Goal: Communication & Community: Participate in discussion

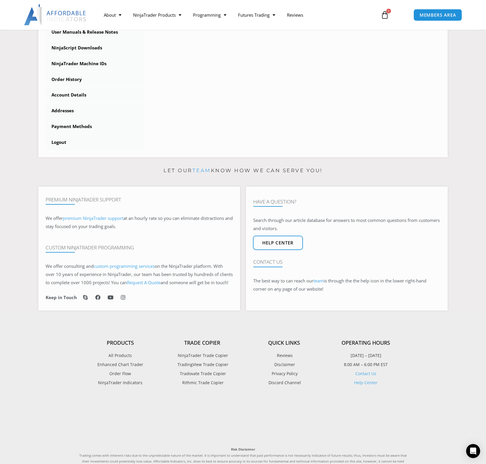
scroll to position [209, 0]
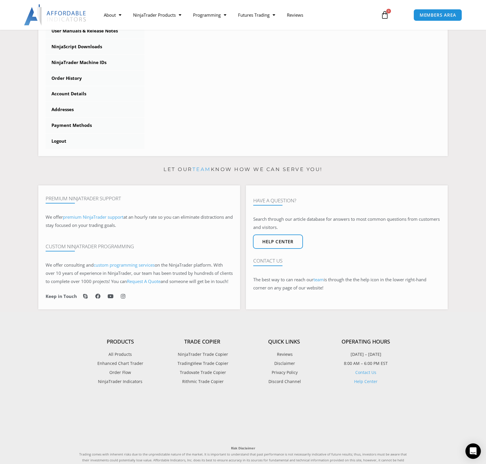
click at [476, 453] on icon "Open Intercom Messenger" at bounding box center [473, 451] width 8 height 8
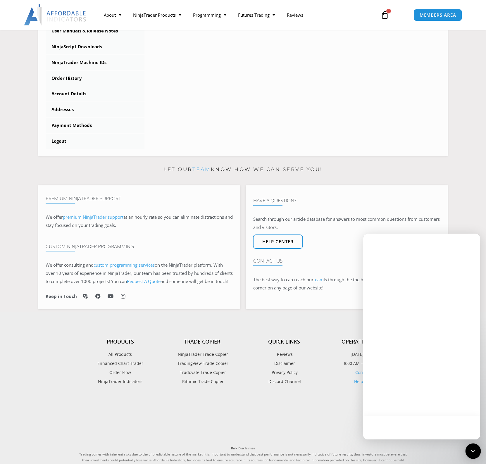
scroll to position [0, 0]
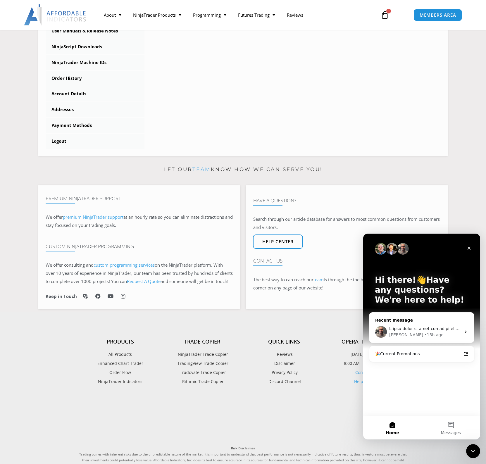
click at [466, 331] on icon "Intercom messenger" at bounding box center [466, 332] width 5 height 5
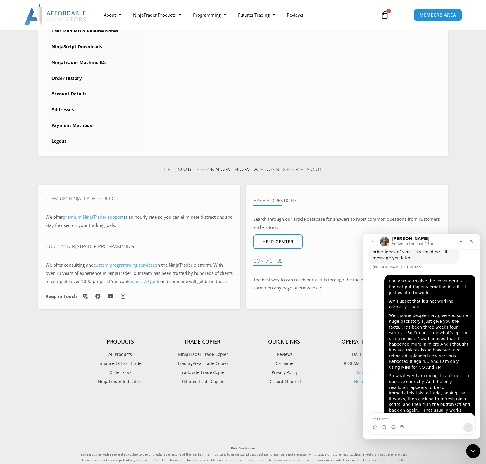
scroll to position [771, 0]
click at [450, 419] on textarea "Message…" at bounding box center [421, 418] width 107 height 10
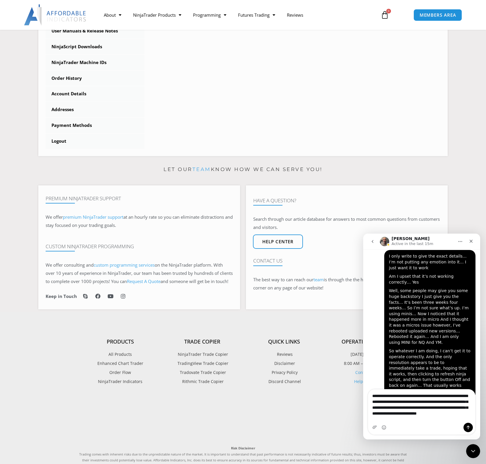
scroll to position [794, 0]
type textarea "**********"
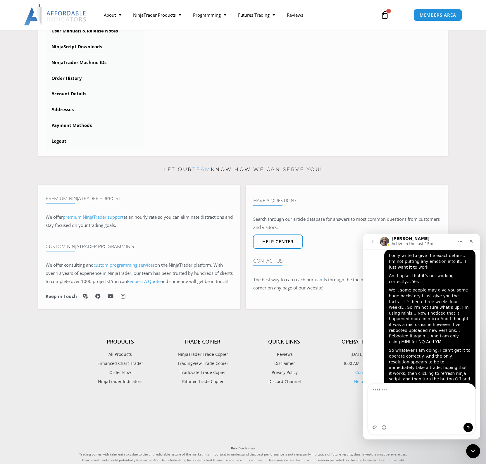
scroll to position [833, 0]
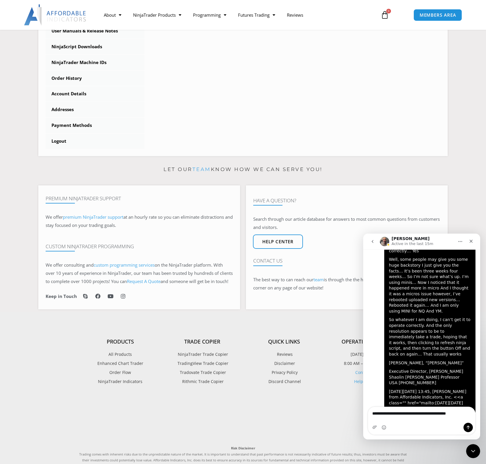
type textarea "**********"
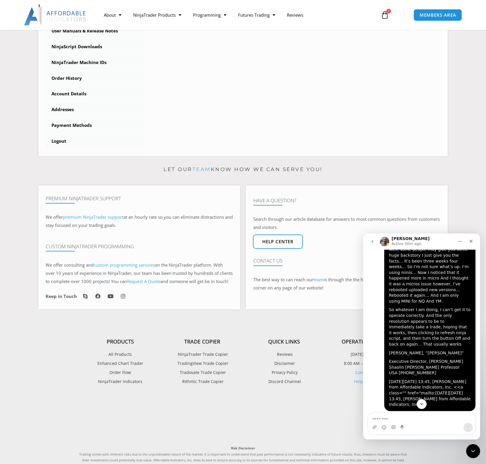
scroll to position [852, 0]
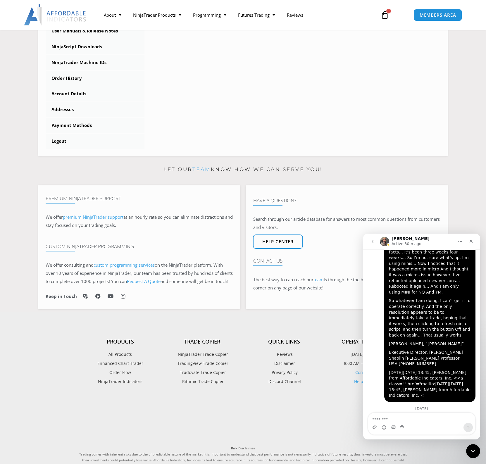
click at [458, 420] on textarea "Message…" at bounding box center [421, 418] width 107 height 10
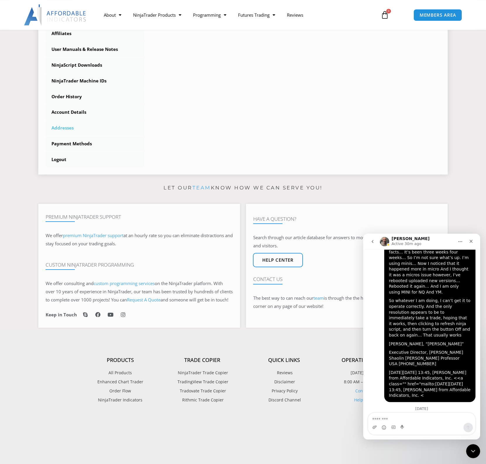
scroll to position [149, 0]
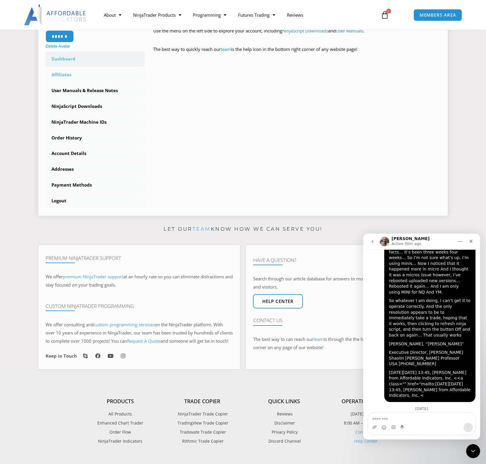
click at [65, 77] on link "Affiliates" at bounding box center [95, 74] width 99 height 15
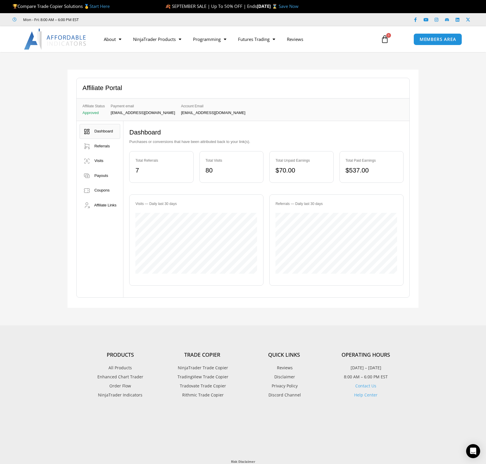
click at [385, 40] on icon at bounding box center [385, 39] width 8 height 8
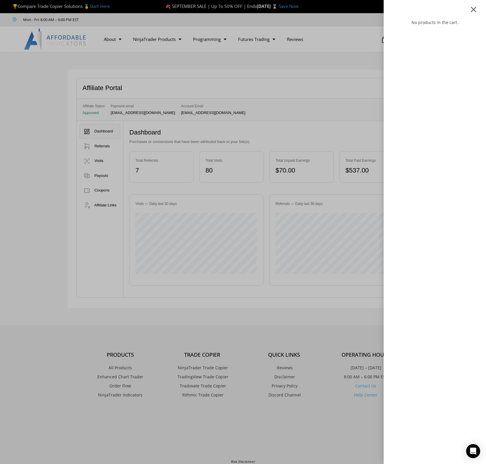
click at [475, 9] on div at bounding box center [473, 9] width 7 height 7
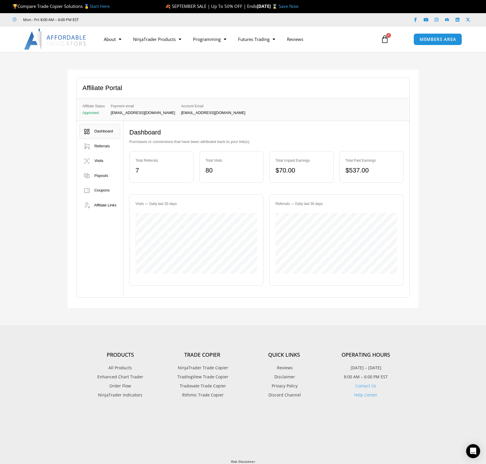
click at [385, 39] on icon at bounding box center [385, 39] width 8 height 8
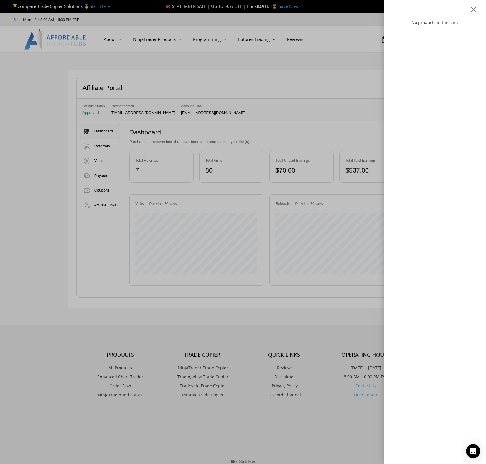
click at [473, 9] on div at bounding box center [473, 9] width 7 height 7
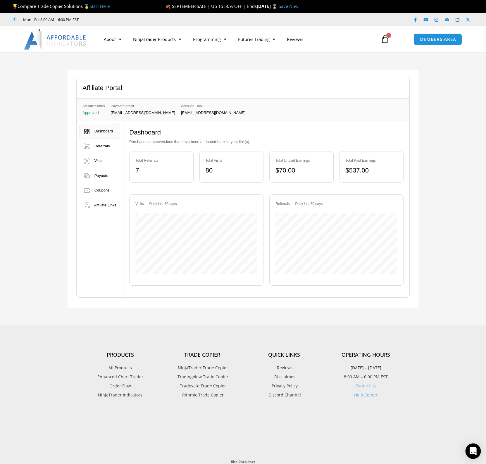
click at [470, 448] on icon "Open Intercom Messenger" at bounding box center [473, 451] width 8 height 8
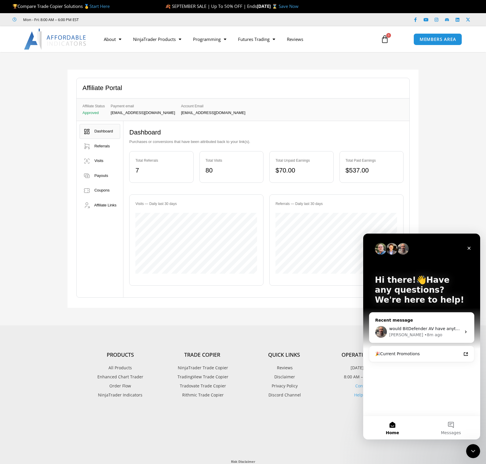
click at [442, 328] on span "would BitDefender AV have anything to do with this?" at bounding box center [443, 328] width 108 height 5
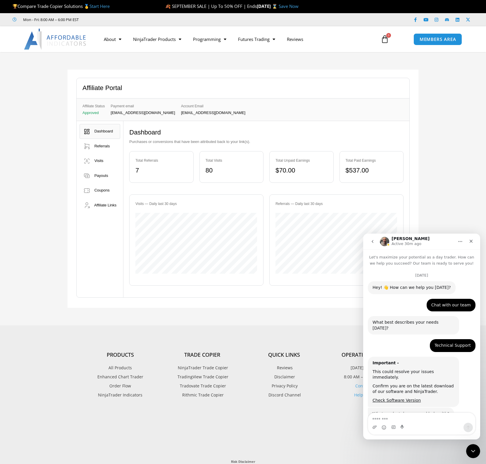
scroll to position [852, 0]
